Goal: Navigation & Orientation: Find specific page/section

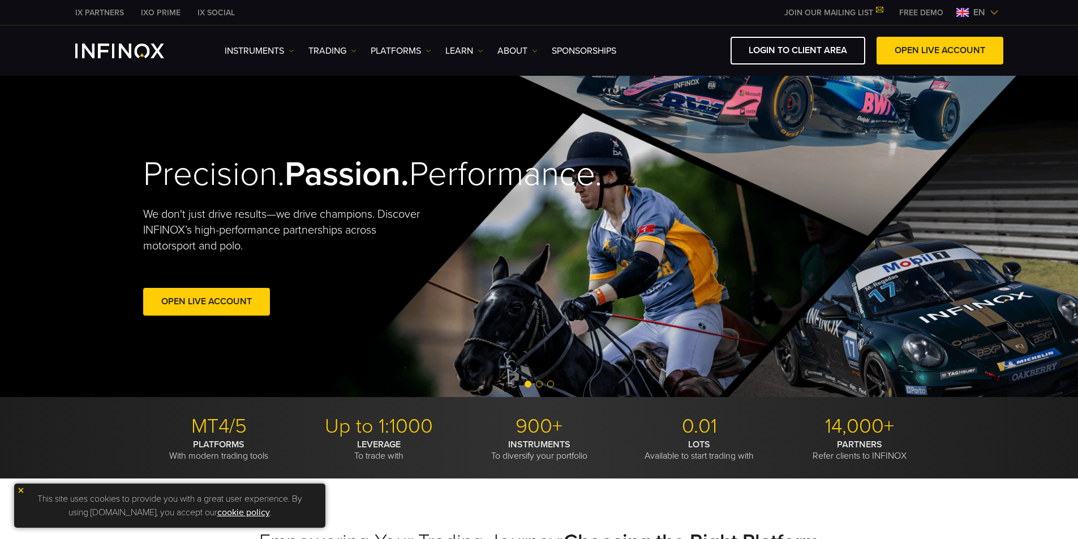
click at [984, 18] on span "en" at bounding box center [979, 13] width 21 height 14
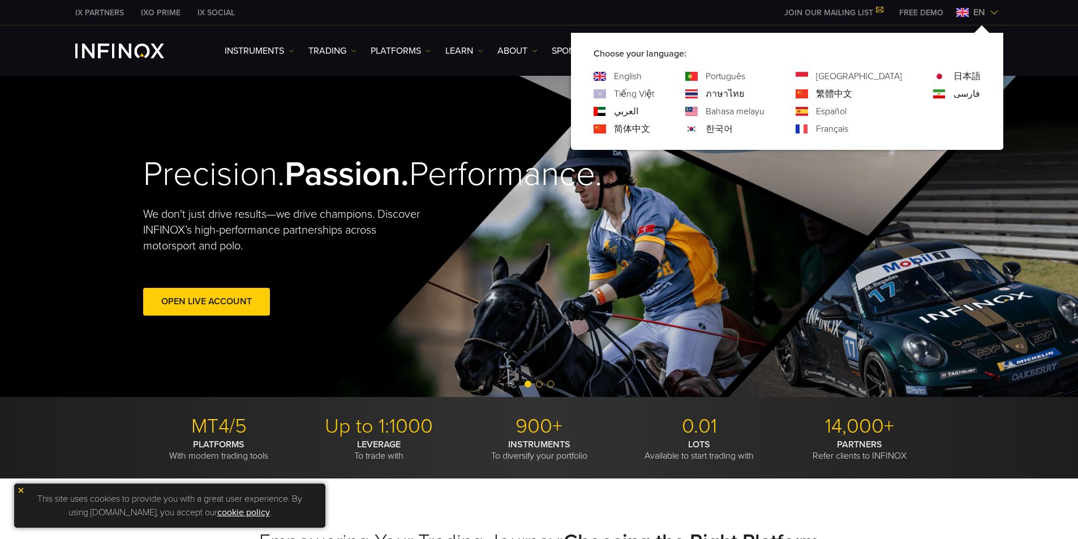
click at [654, 94] on div "Tiếng Việt" at bounding box center [624, 94] width 61 height 14
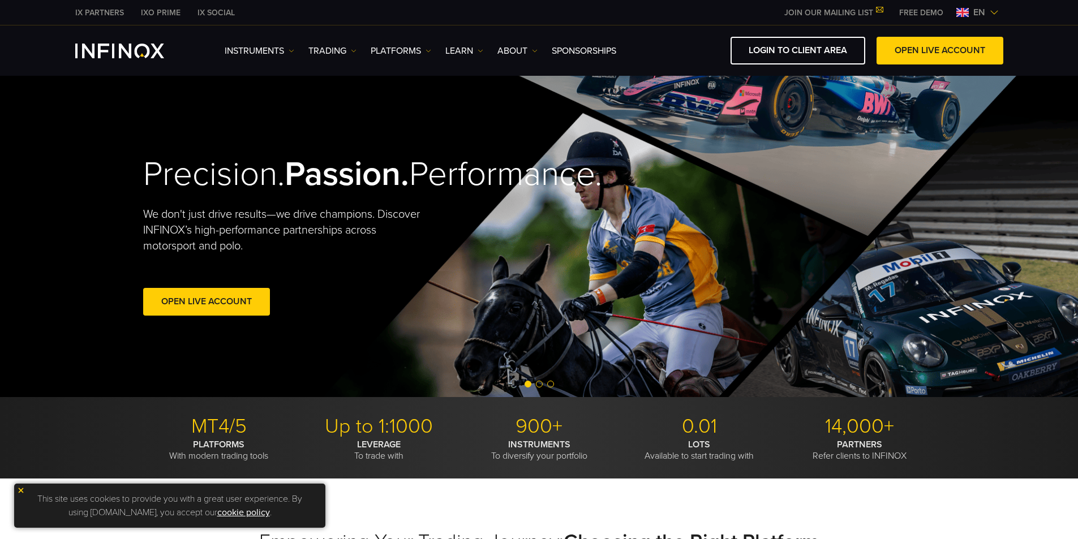
click at [986, 12] on span "en" at bounding box center [979, 13] width 21 height 14
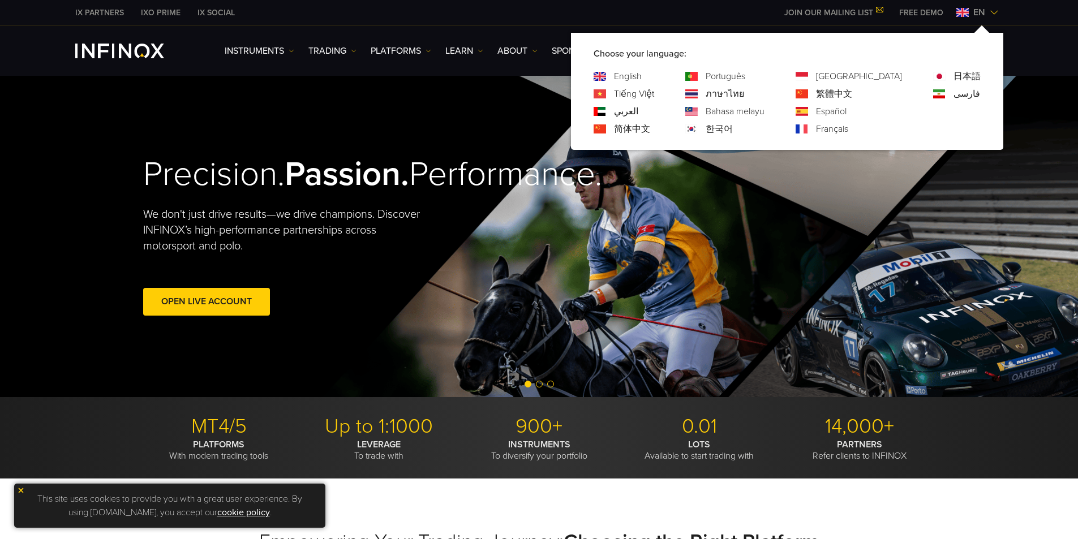
click at [654, 93] on link "Tiếng Việt" at bounding box center [634, 94] width 40 height 14
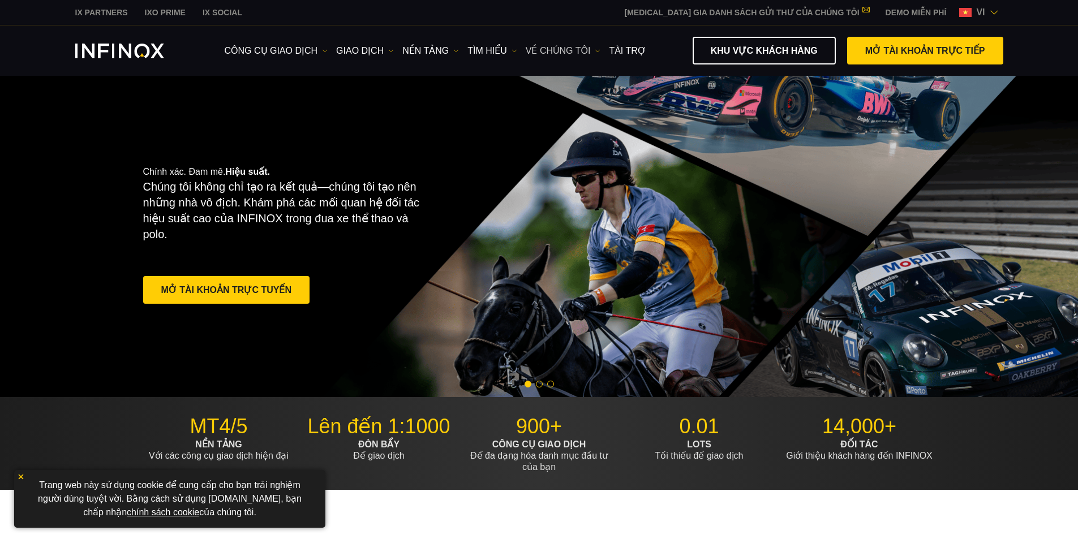
click at [565, 51] on link "VỀ CHÚNG TÔI" at bounding box center [563, 51] width 75 height 14
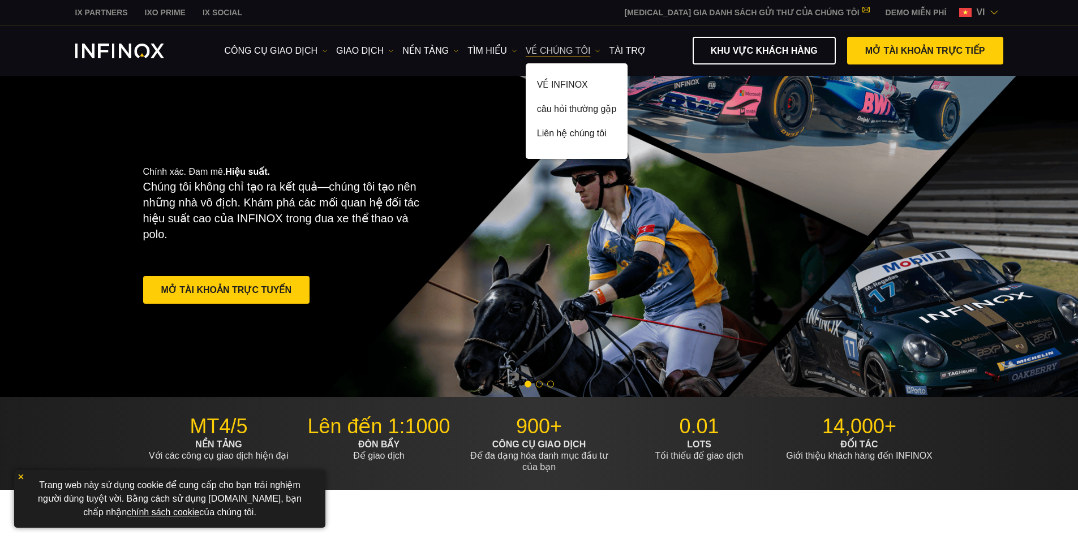
click at [565, 51] on link "VỀ CHÚNG TÔI" at bounding box center [563, 51] width 75 height 14
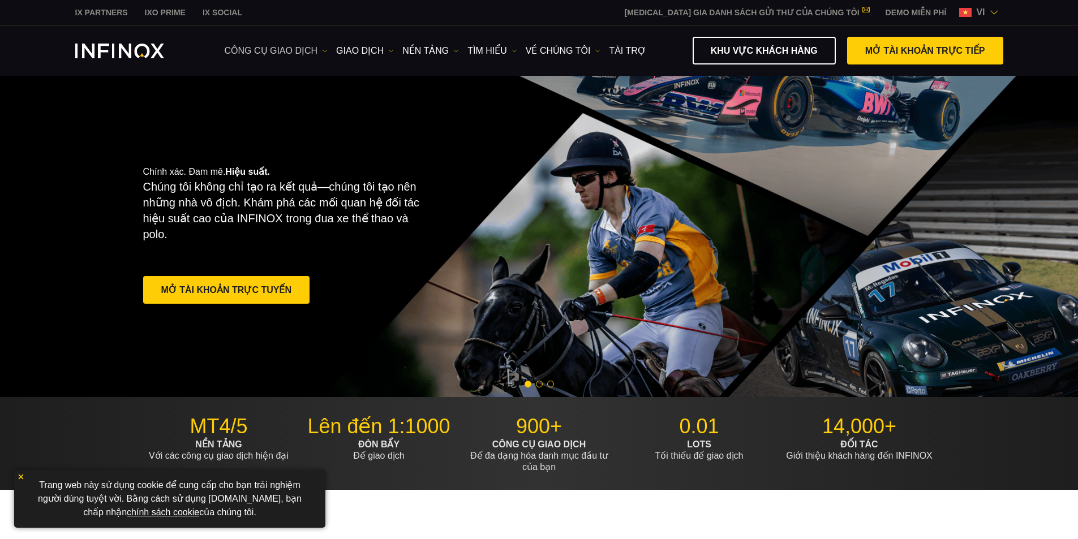
click at [252, 46] on link "công cụ giao dịch" at bounding box center [277, 51] width 104 height 14
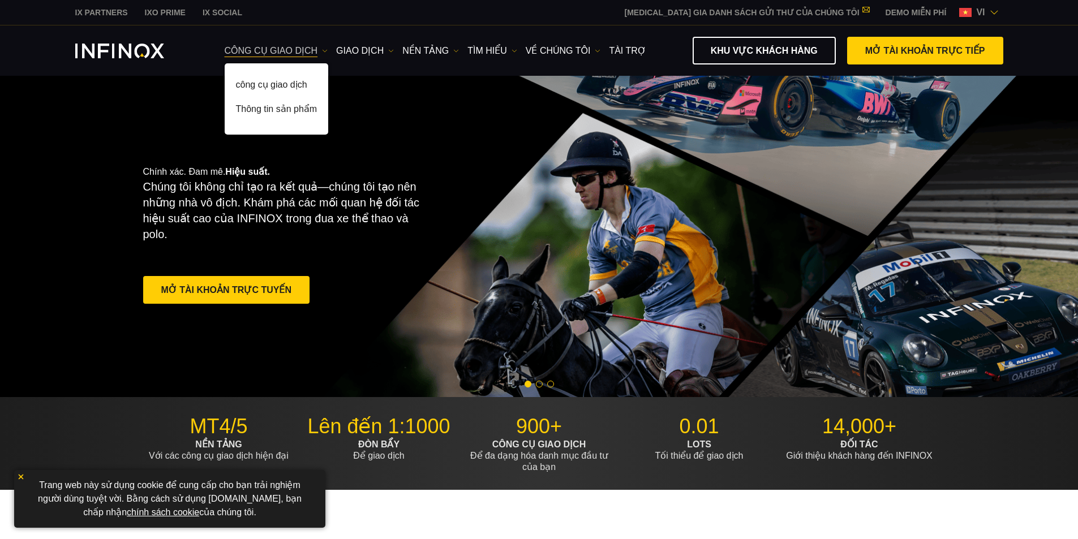
click at [239, 53] on link "công cụ giao dịch" at bounding box center [277, 51] width 104 height 14
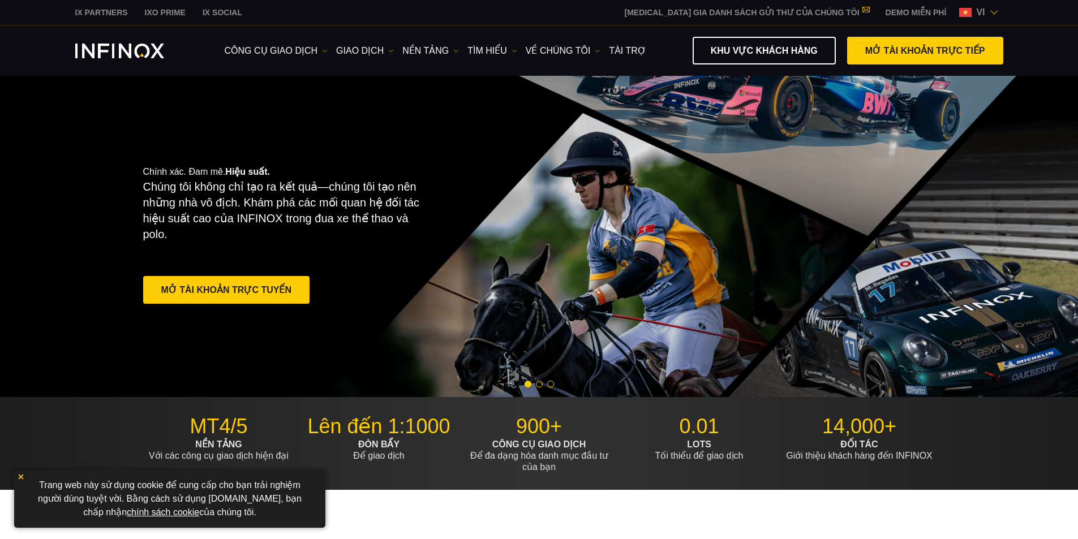
drag, startPoint x: 727, startPoint y: 494, endPoint x: 766, endPoint y: 496, distance: 39.1
click at [795, 57] on link "KHU VỰC KHÁCH HÀNG" at bounding box center [764, 51] width 143 height 28
